Goal: Find specific page/section: Find specific page/section

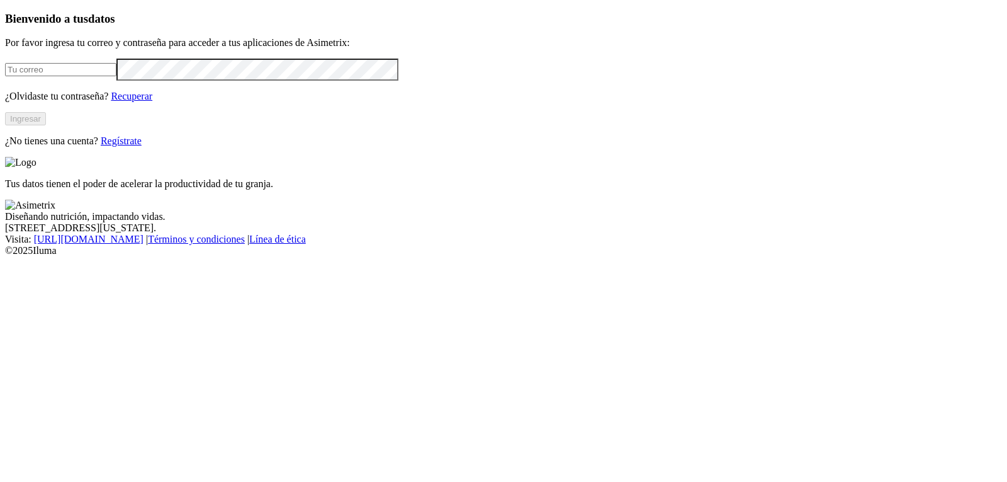
type input "[EMAIL_ADDRESS][DOMAIN_NAME]"
click at [46, 125] on button "Ingresar" at bounding box center [25, 118] width 41 height 13
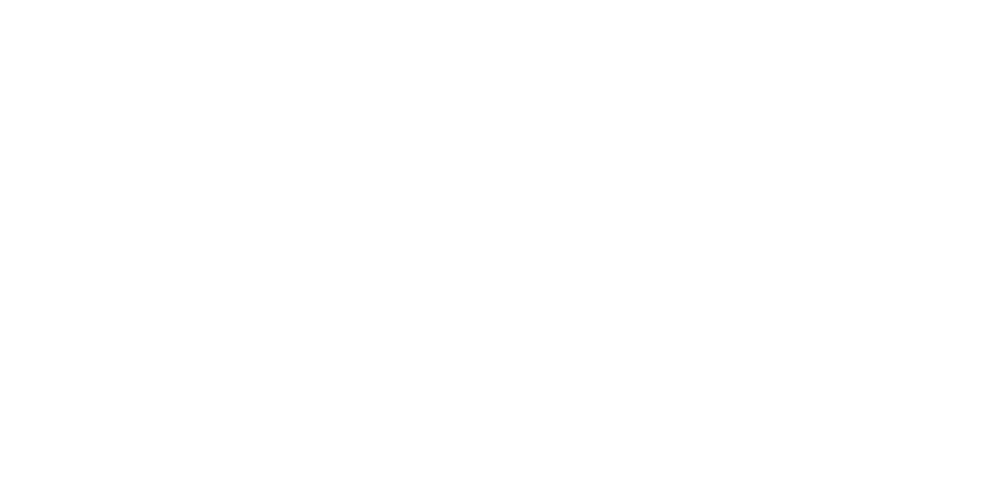
click at [30, 17] on icon at bounding box center [24, 257] width 39 height 504
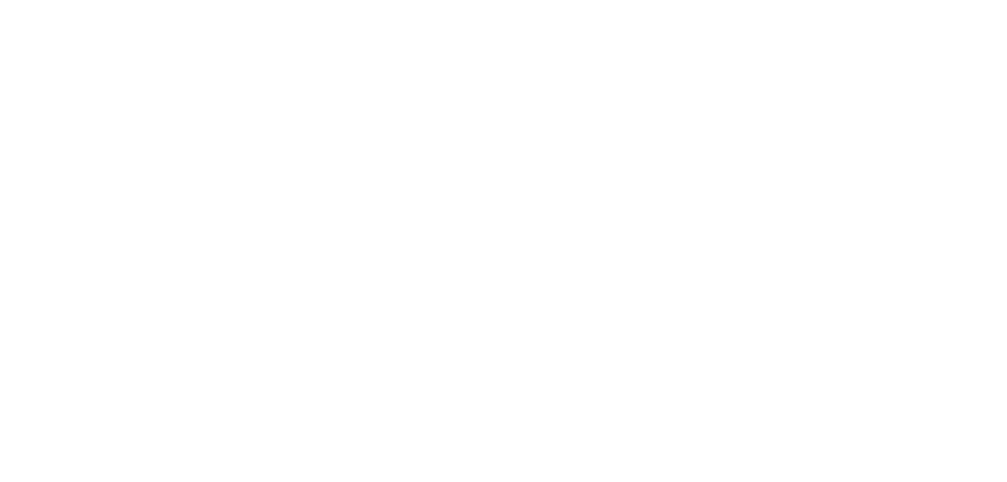
drag, startPoint x: 832, startPoint y: 50, endPoint x: 842, endPoint y: 54, distance: 10.2
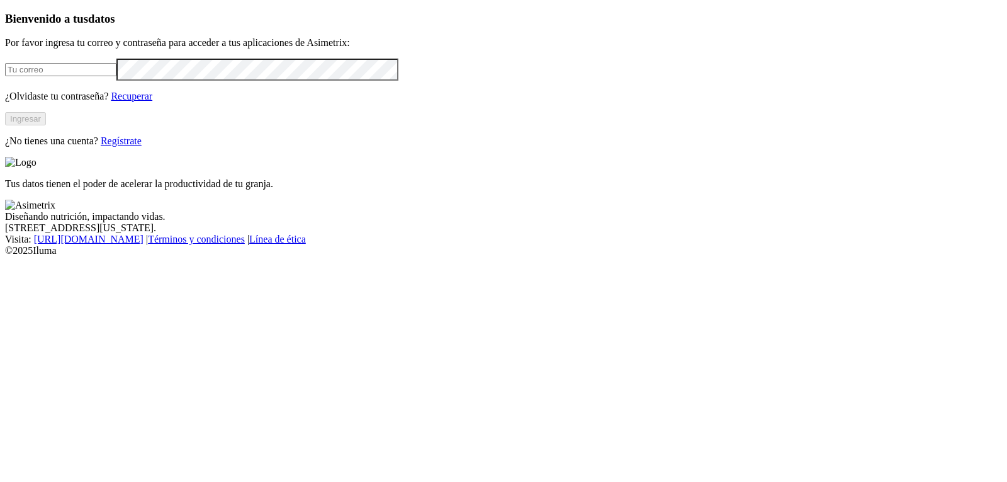
type input "[EMAIL_ADDRESS][DOMAIN_NAME]"
click at [46, 125] on button "Ingresar" at bounding box center [25, 118] width 41 height 13
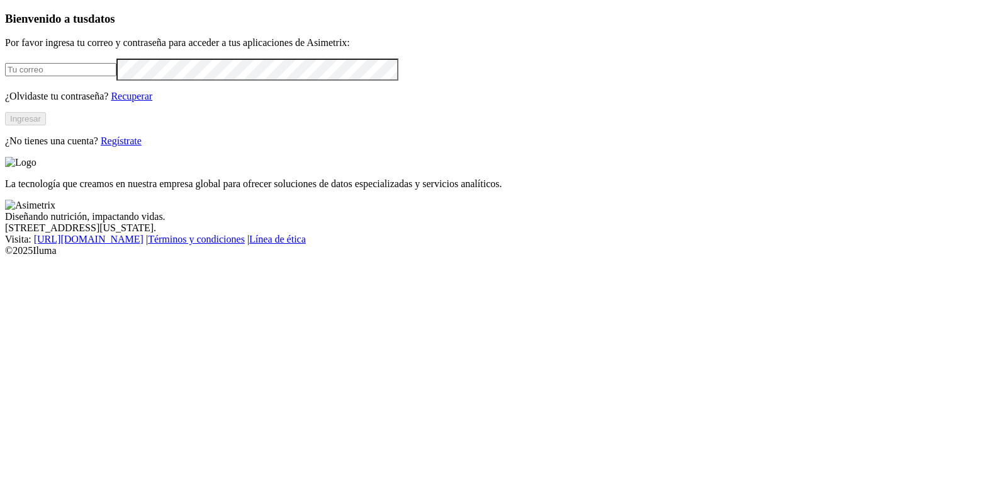
type input "[EMAIL_ADDRESS][DOMAIN_NAME]"
click at [46, 125] on button "Ingresar" at bounding box center [25, 118] width 41 height 13
